Goal: Find specific page/section: Find specific page/section

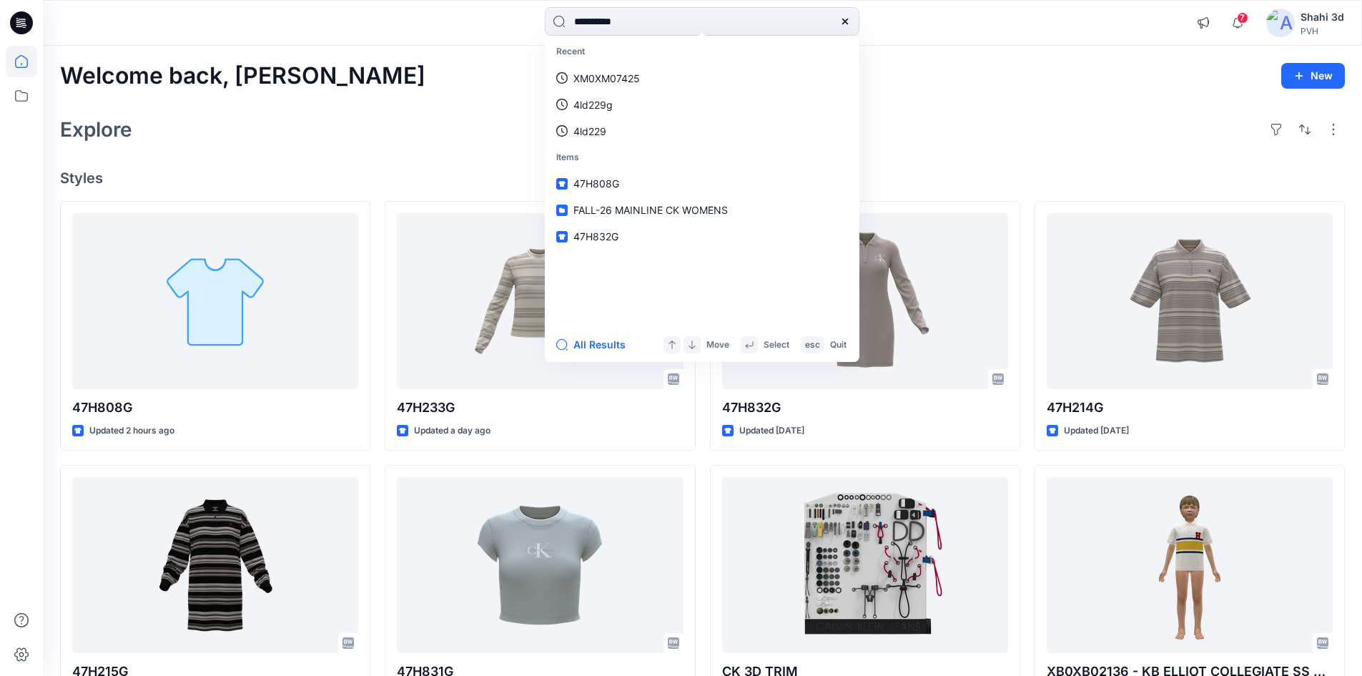
type input "**********"
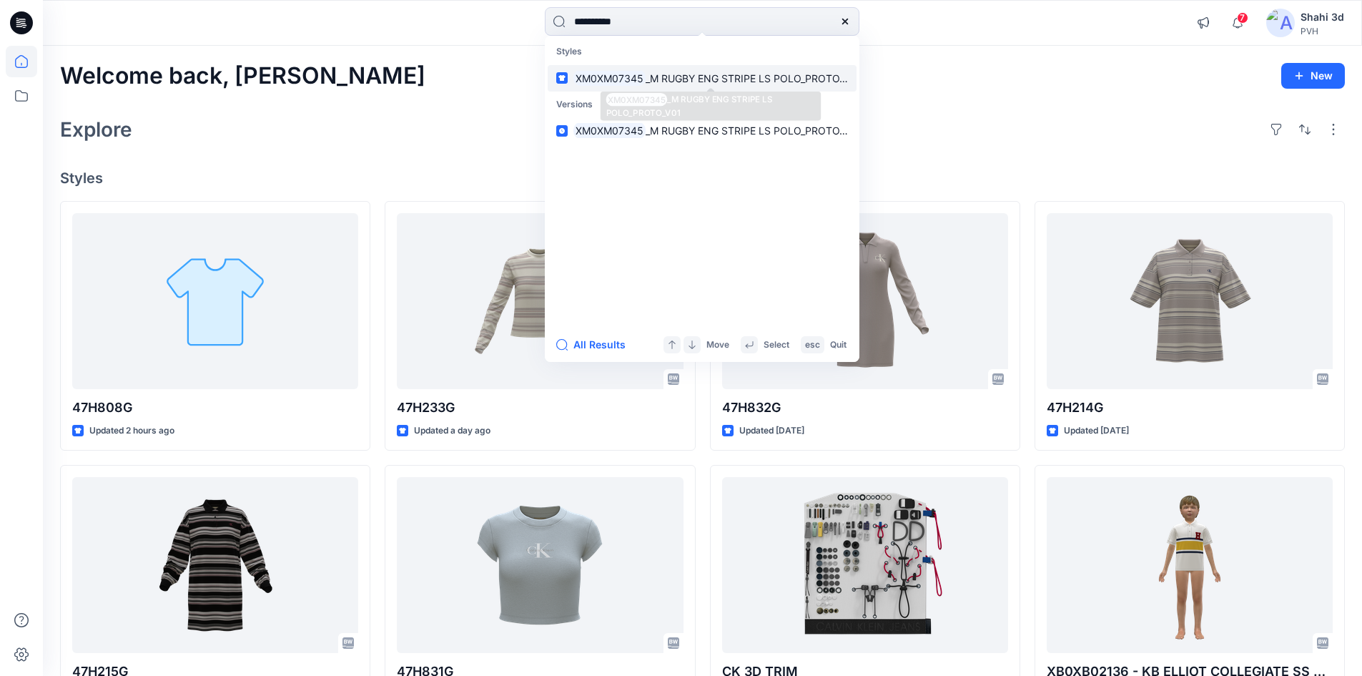
click at [621, 72] on mark "XM0XM07345" at bounding box center [609, 78] width 72 height 16
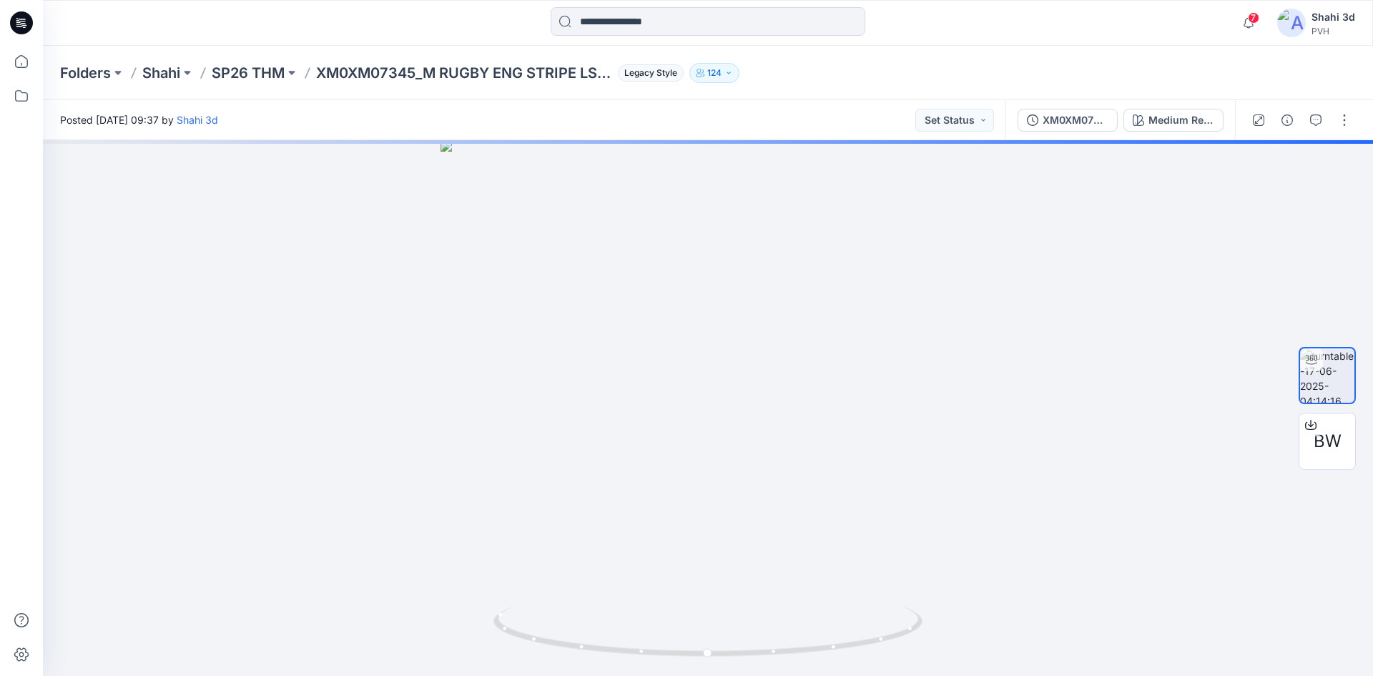
click at [19, 24] on icon at bounding box center [21, 22] width 23 height 23
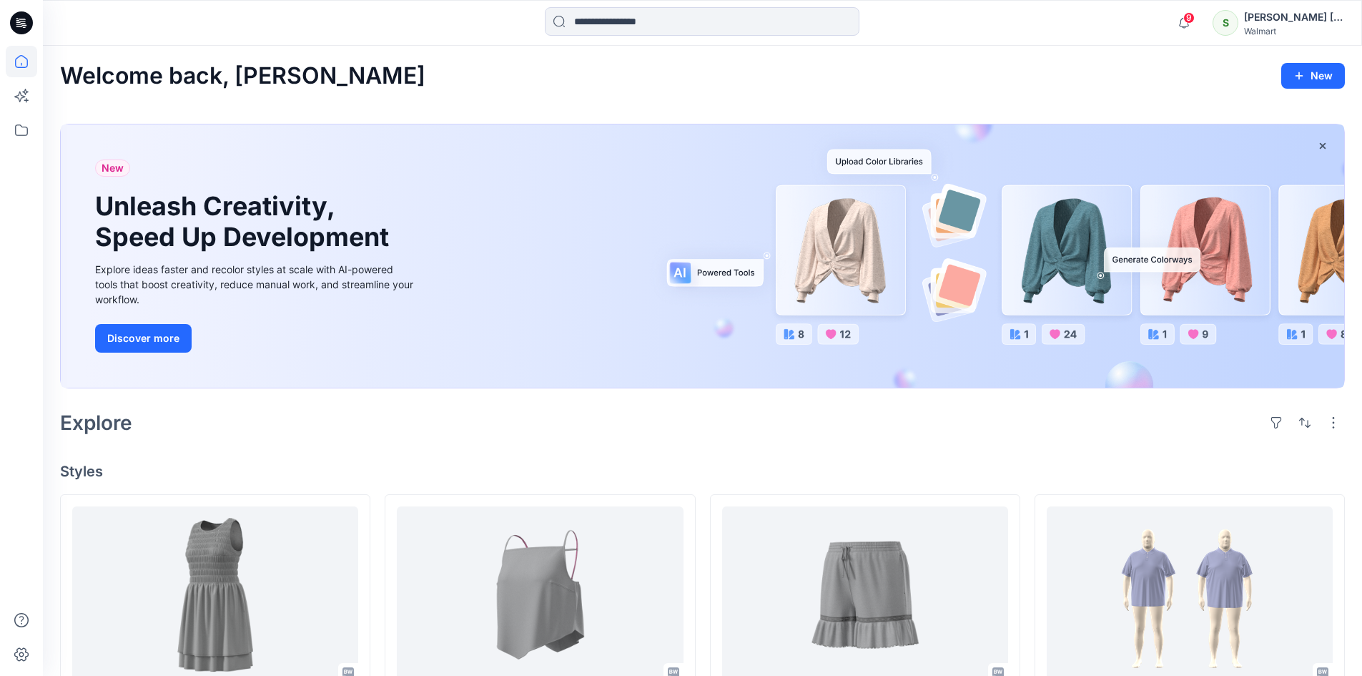
click at [31, 17] on icon at bounding box center [21, 22] width 23 height 23
